Goal: Information Seeking & Learning: Learn about a topic

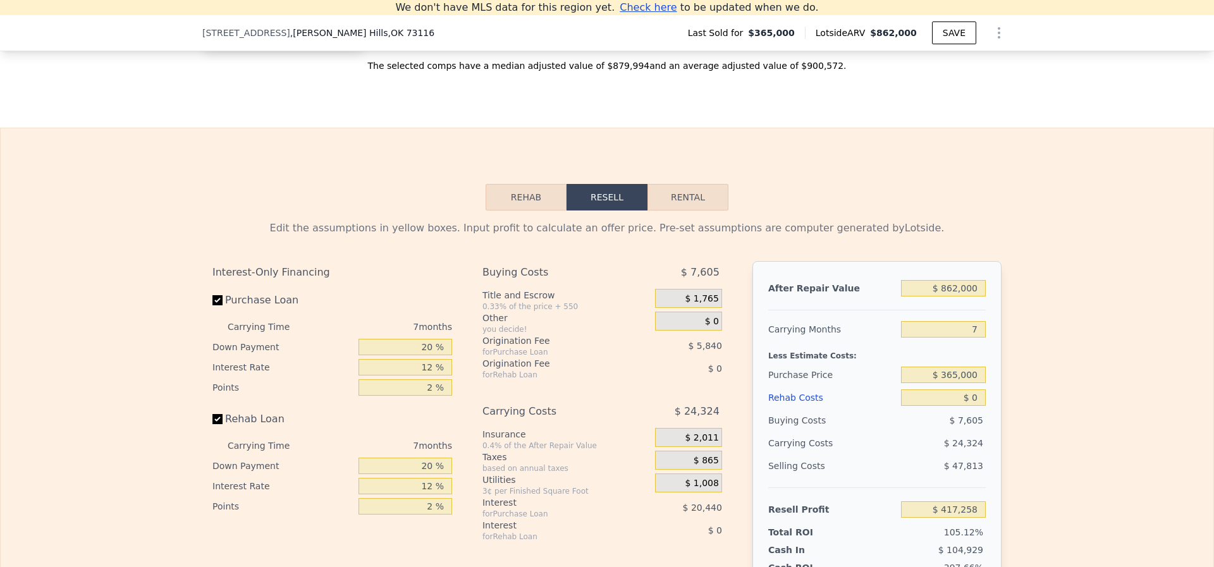
scroll to position [1415, 0]
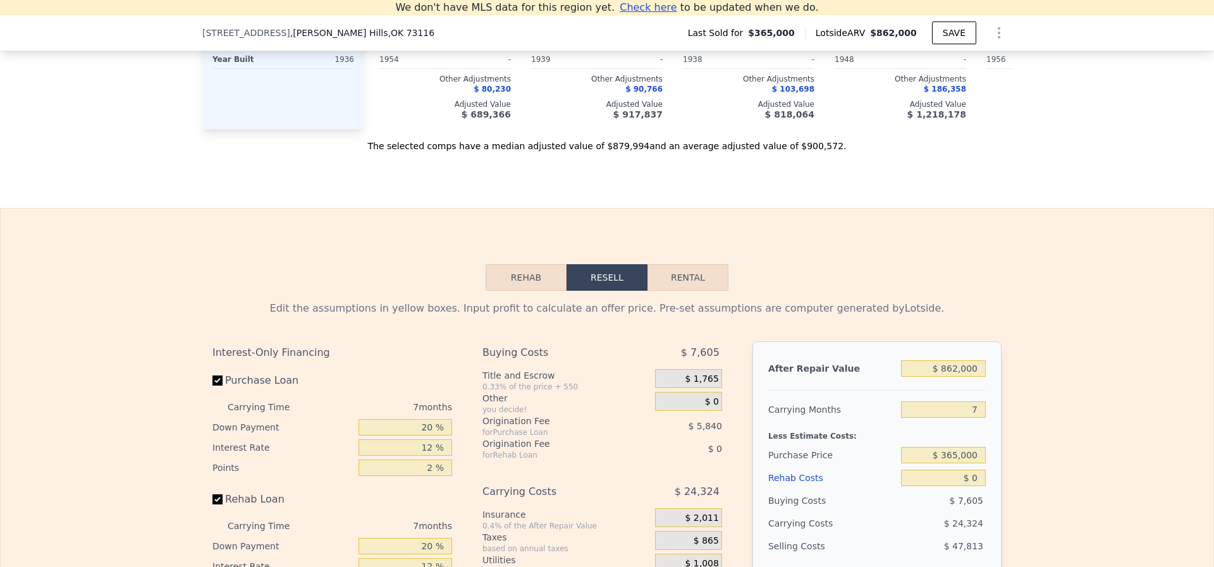
click at [508, 291] on button "Rehab" at bounding box center [526, 277] width 81 height 27
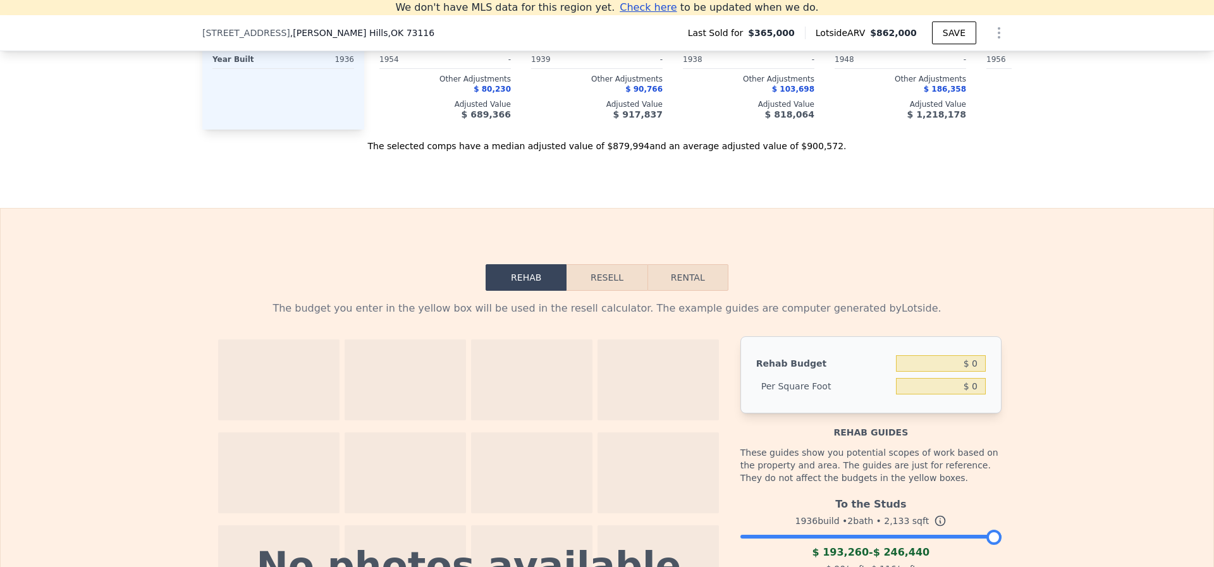
click at [582, 282] on button "Resell" at bounding box center [607, 277] width 80 height 27
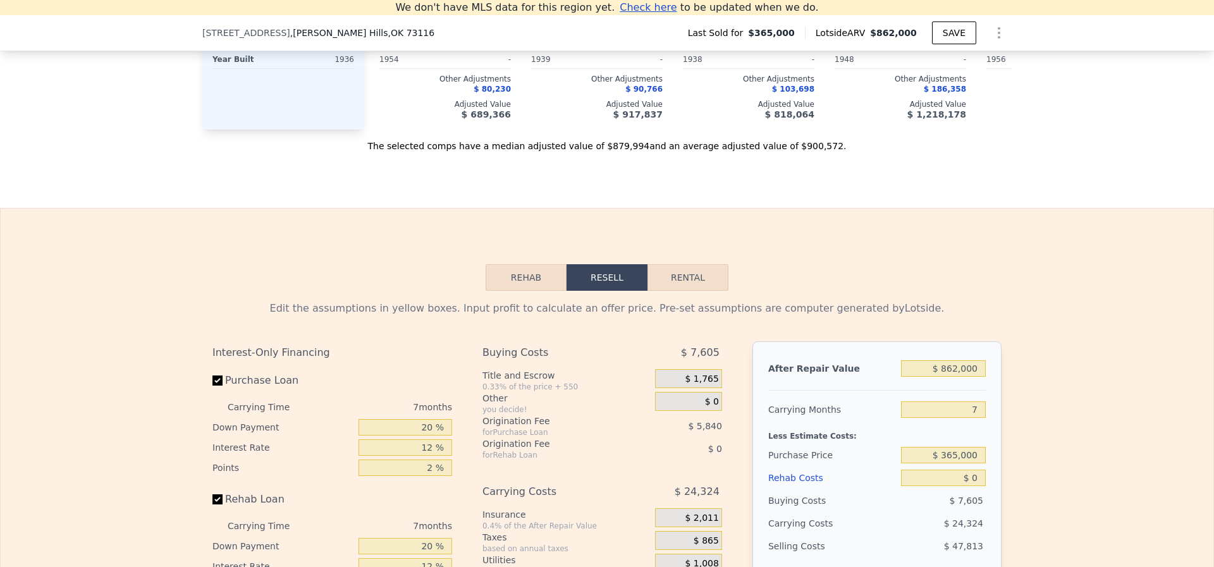
click at [524, 282] on button "Rehab" at bounding box center [526, 277] width 81 height 27
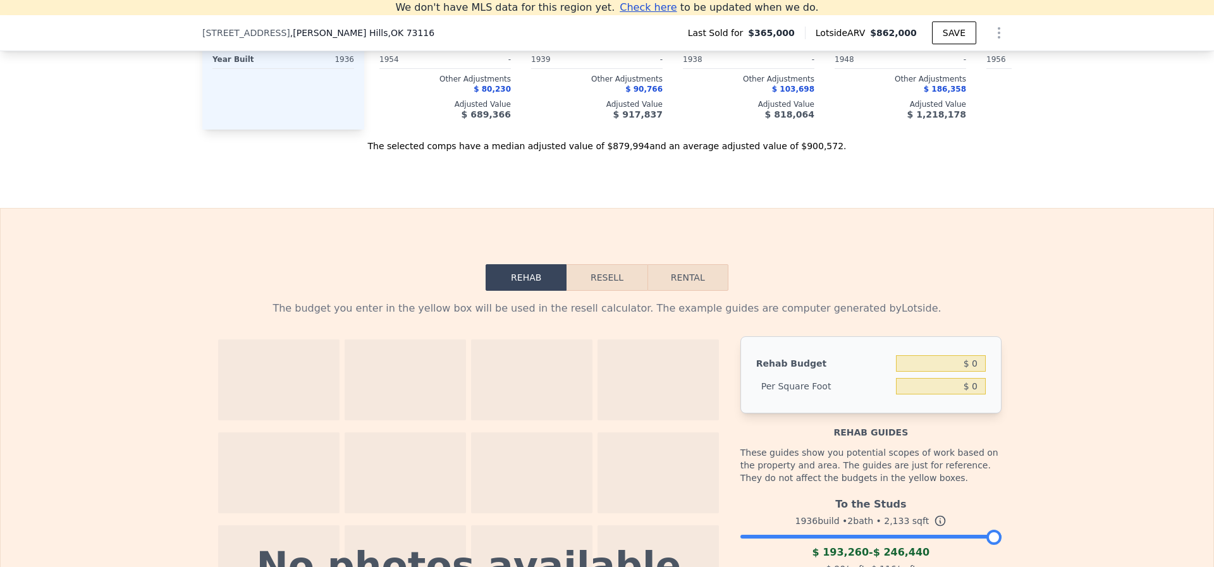
click at [596, 282] on button "Resell" at bounding box center [607, 277] width 80 height 27
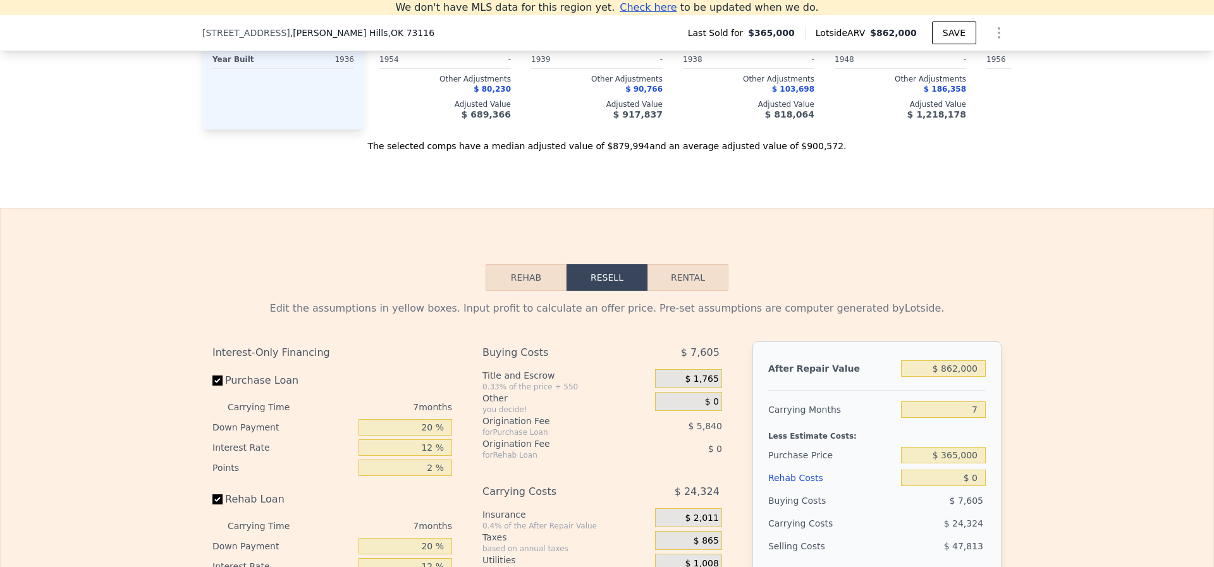
scroll to position [1543, 0]
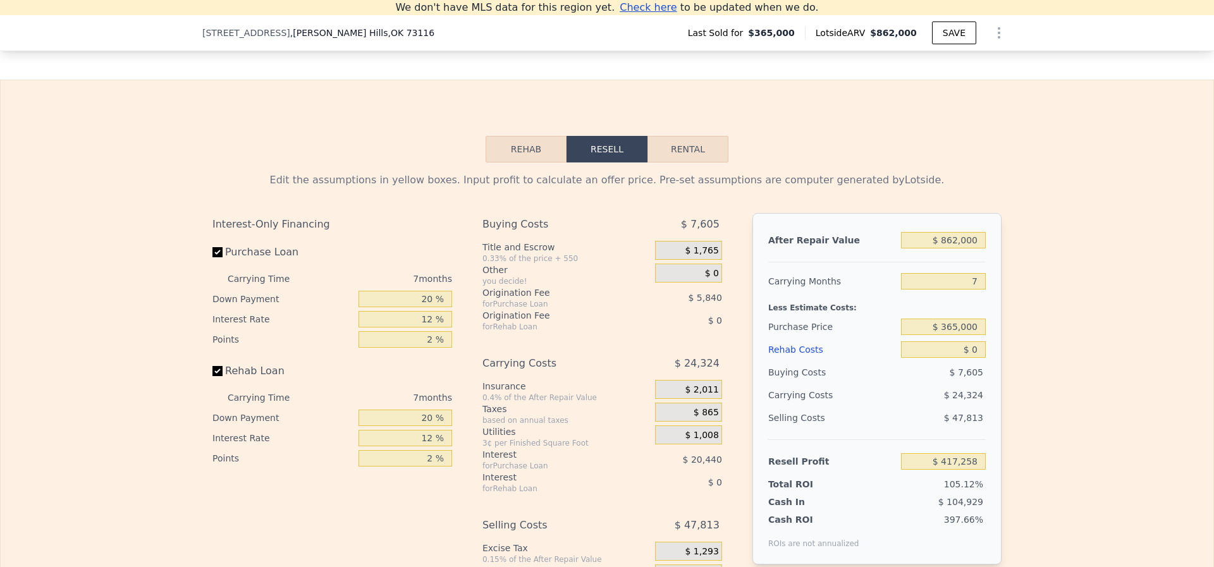
click at [503, 161] on button "Rehab" at bounding box center [526, 149] width 81 height 27
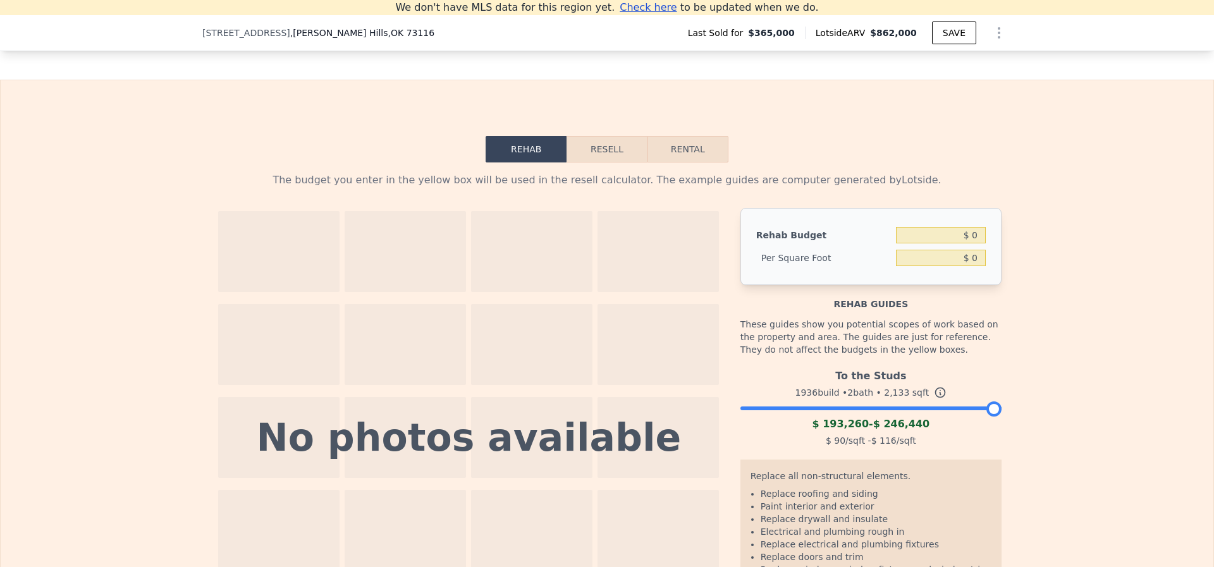
click at [670, 163] on button "Rental" at bounding box center [688, 149] width 81 height 27
select select "30"
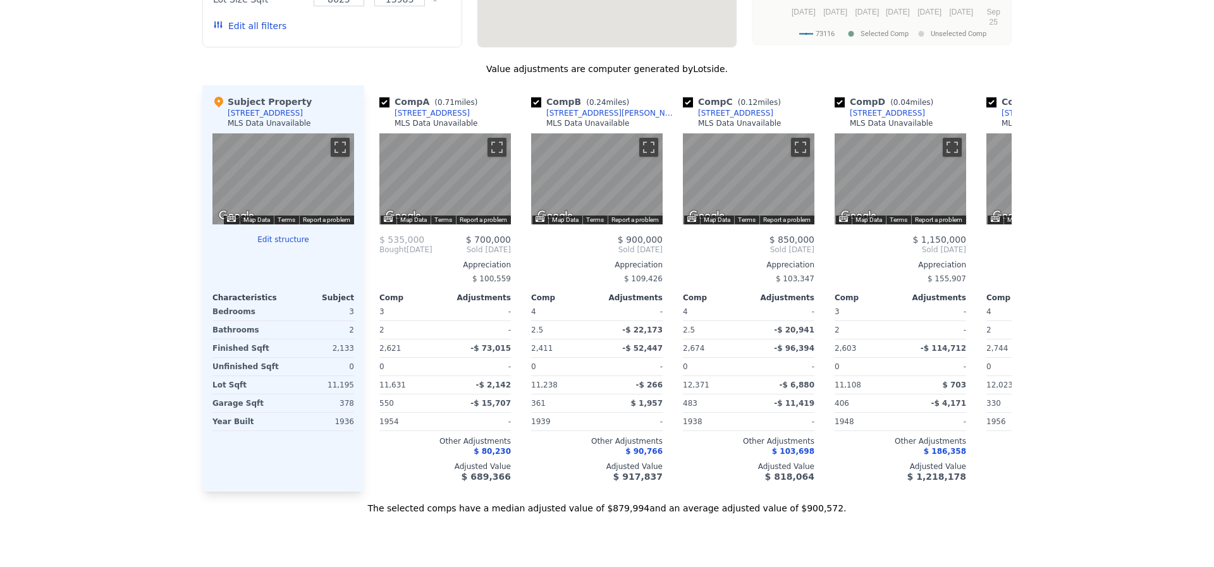
scroll to position [0, 0]
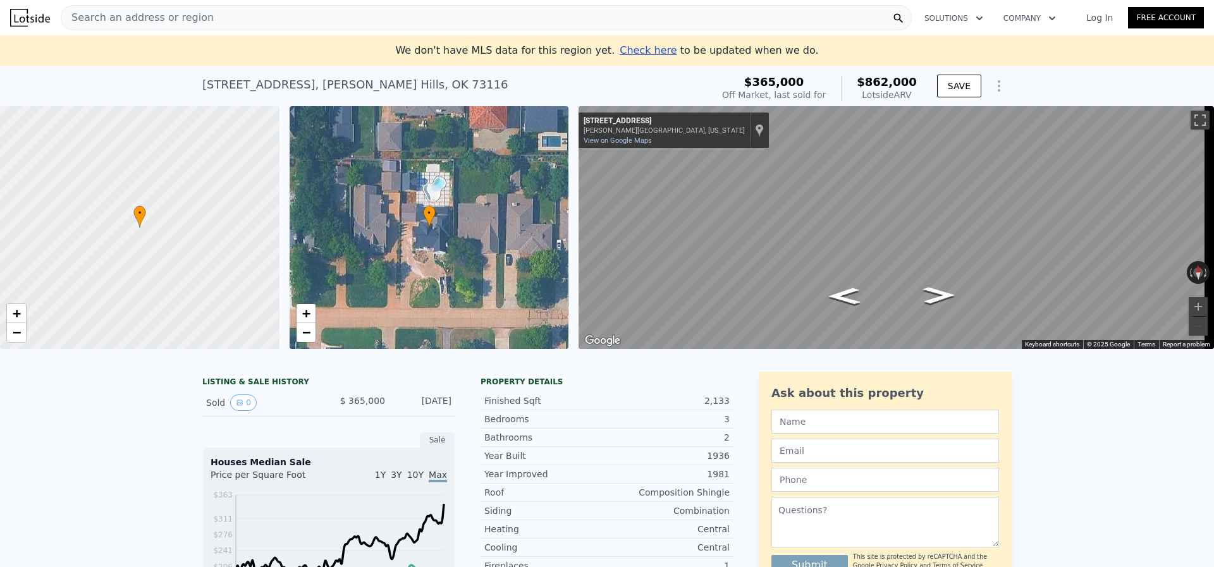
click at [240, 15] on div "Search an address or region" at bounding box center [486, 17] width 851 height 25
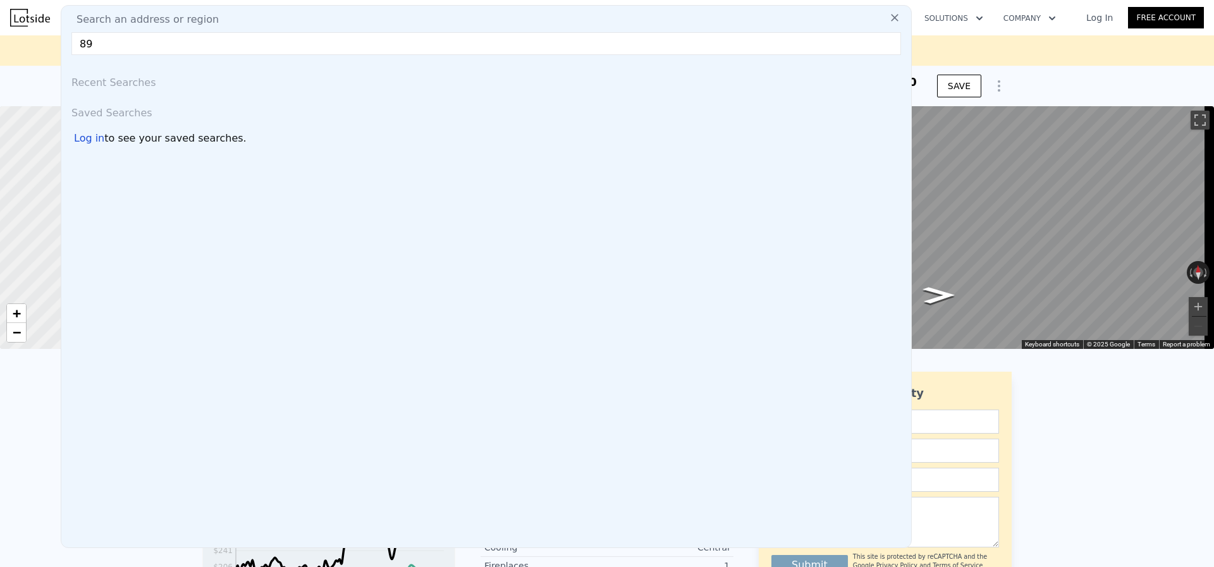
type input "8"
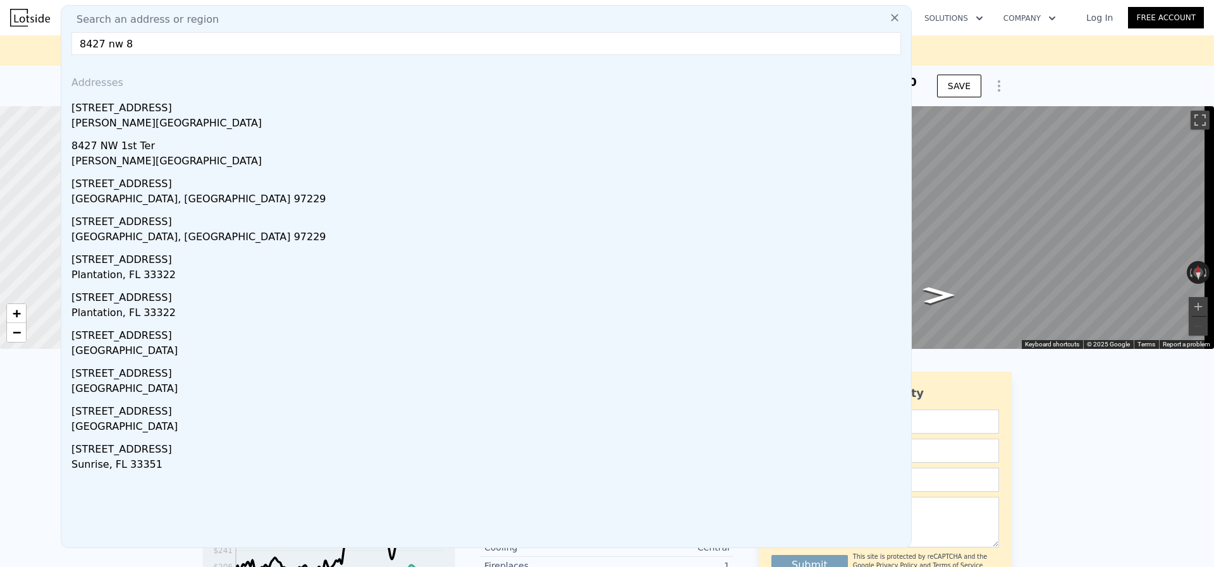
type input "8427 nw 85"
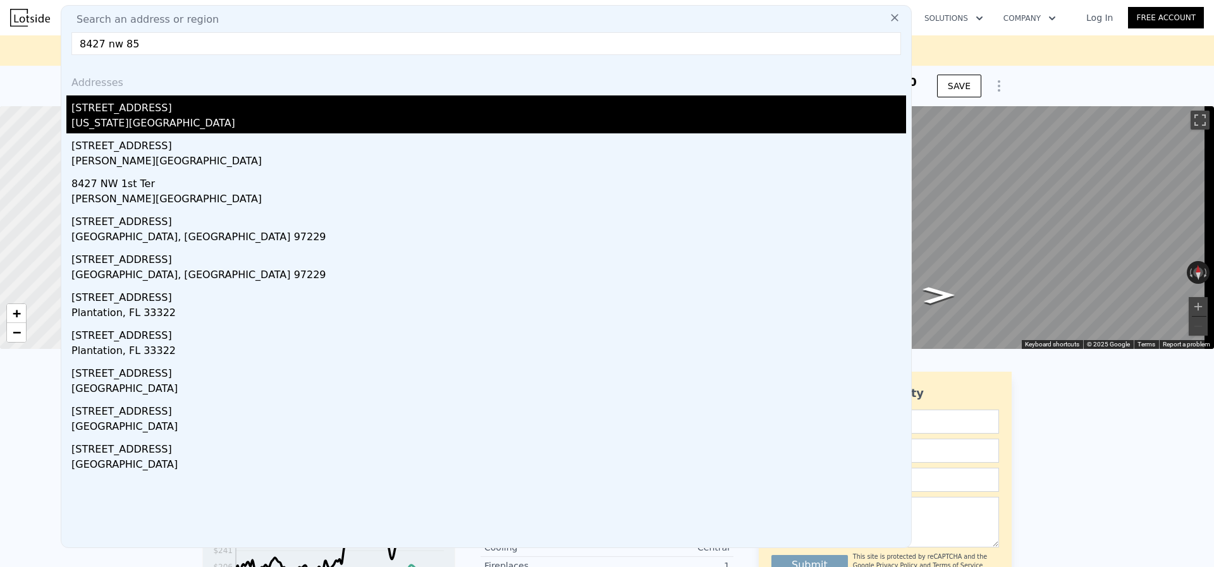
click at [216, 105] on div "[STREET_ADDRESS]" at bounding box center [488, 105] width 835 height 20
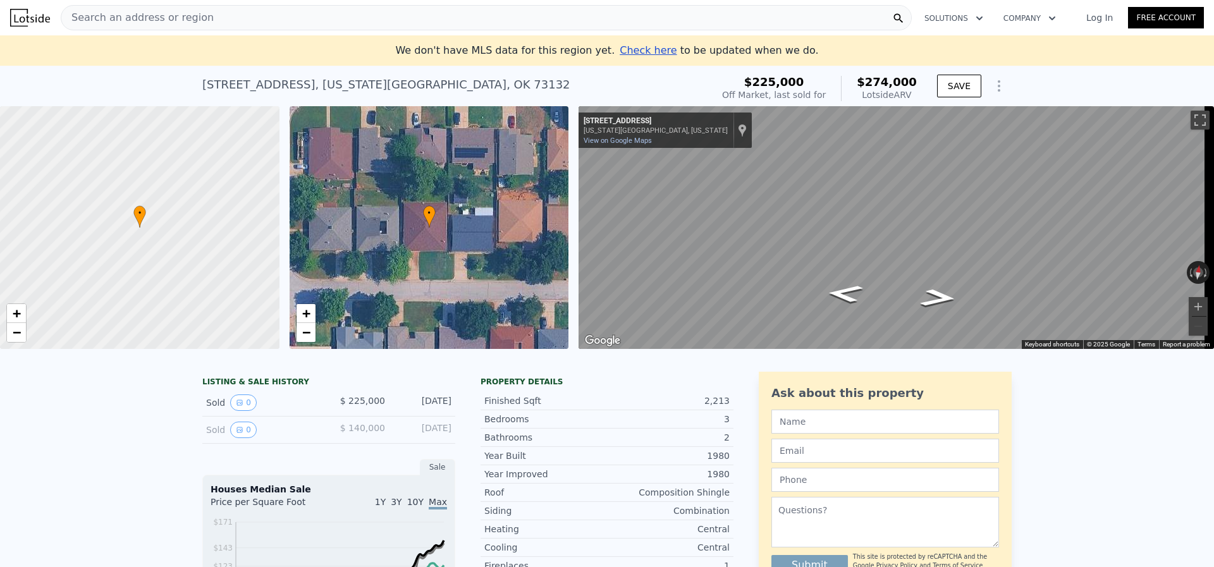
click at [427, 242] on div "• + −" at bounding box center [430, 227] width 280 height 243
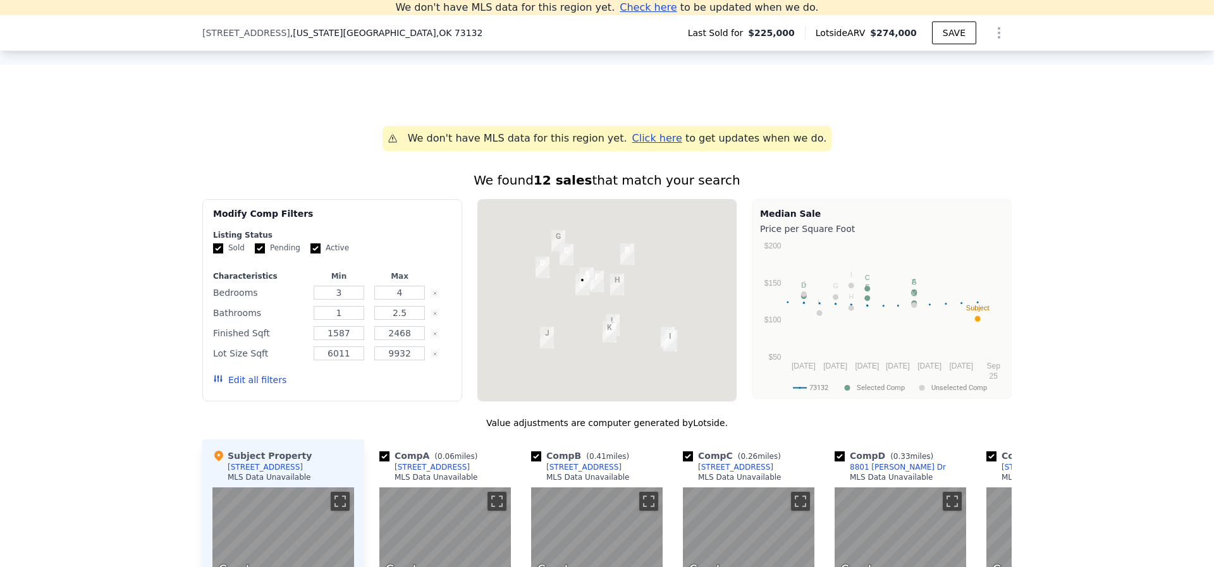
scroll to position [895, 0]
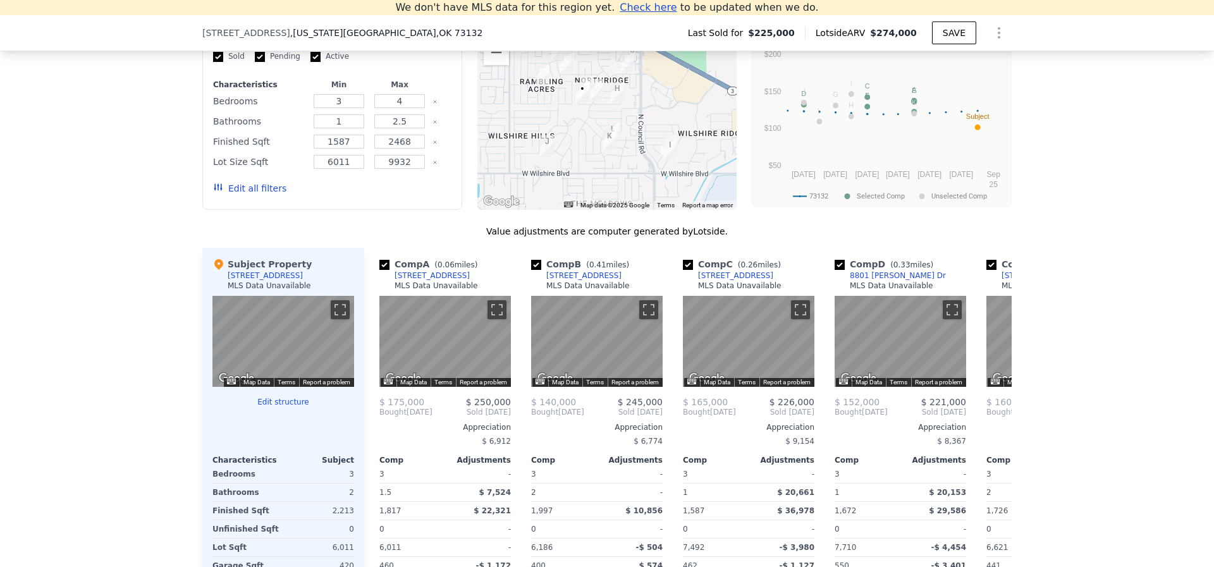
drag, startPoint x: 284, startPoint y: 288, endPoint x: 224, endPoint y: 285, distance: 59.5
click at [224, 285] on div "Subject Property [STREET_ADDRESS] MLS Data Unavailable" at bounding box center [283, 277] width 142 height 38
